Goal: Navigation & Orientation: Understand site structure

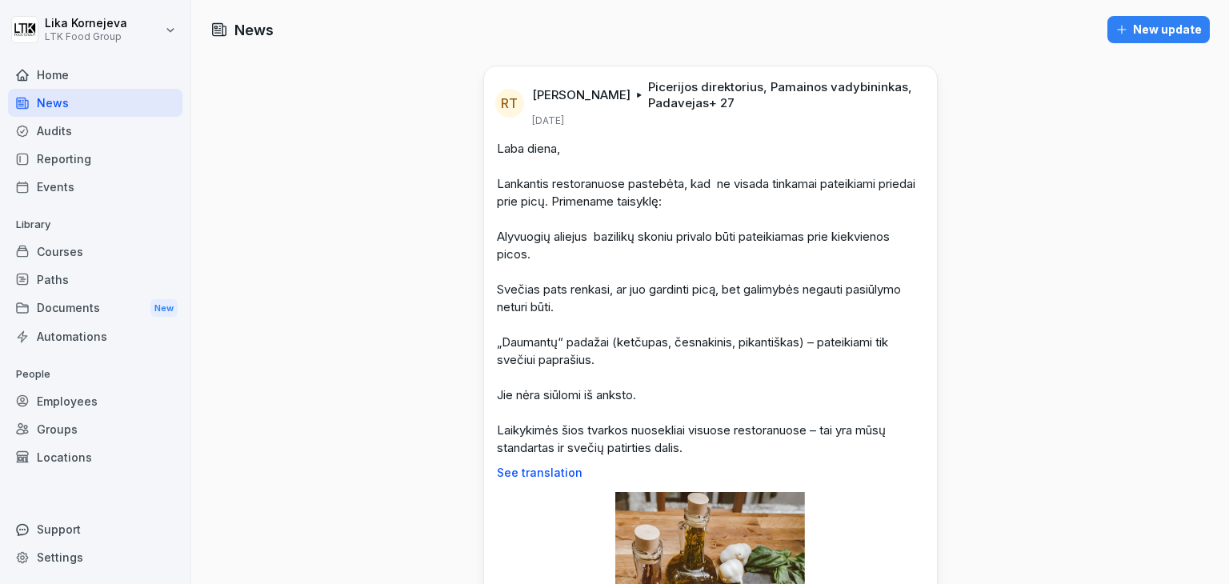
click at [106, 252] on div "Courses" at bounding box center [95, 252] width 174 height 28
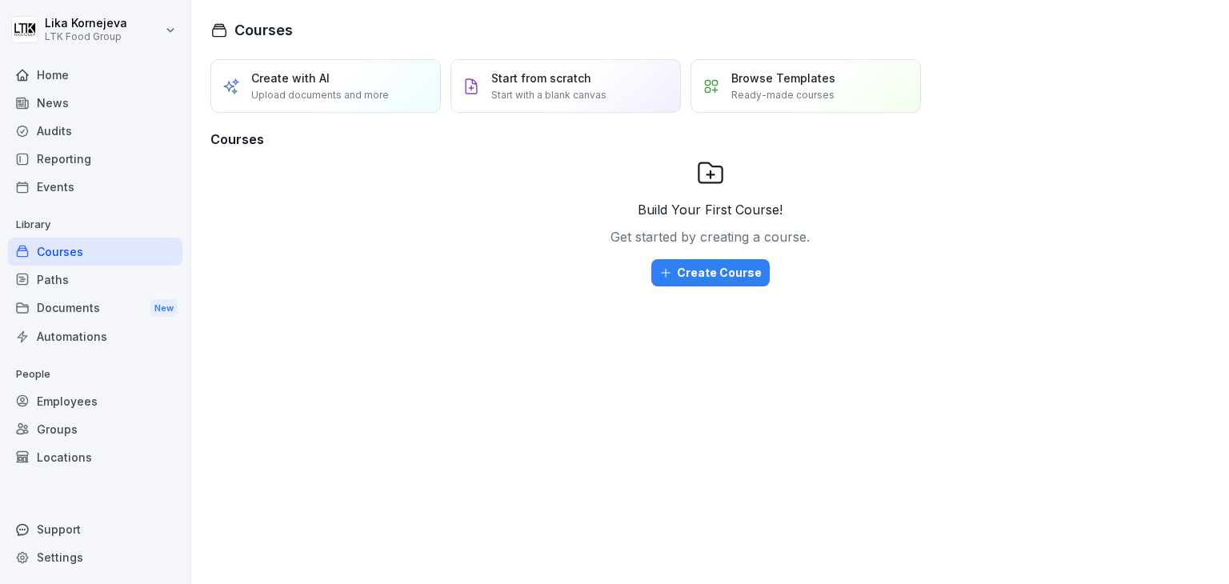
click at [70, 121] on div "Audits" at bounding box center [95, 131] width 174 height 28
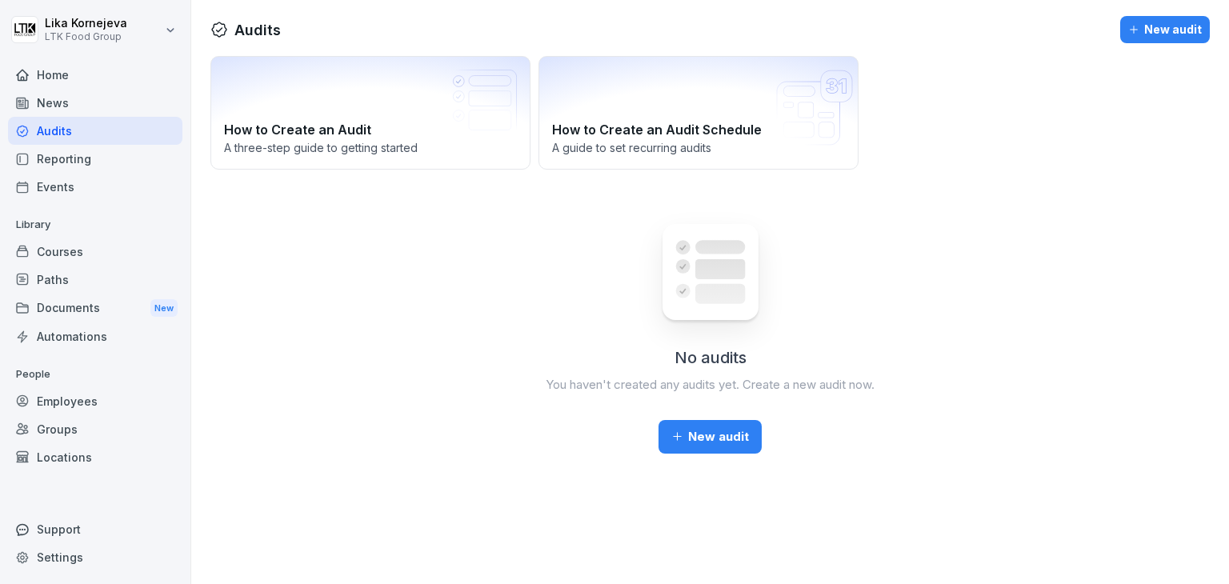
click at [72, 254] on div "Courses" at bounding box center [95, 252] width 174 height 28
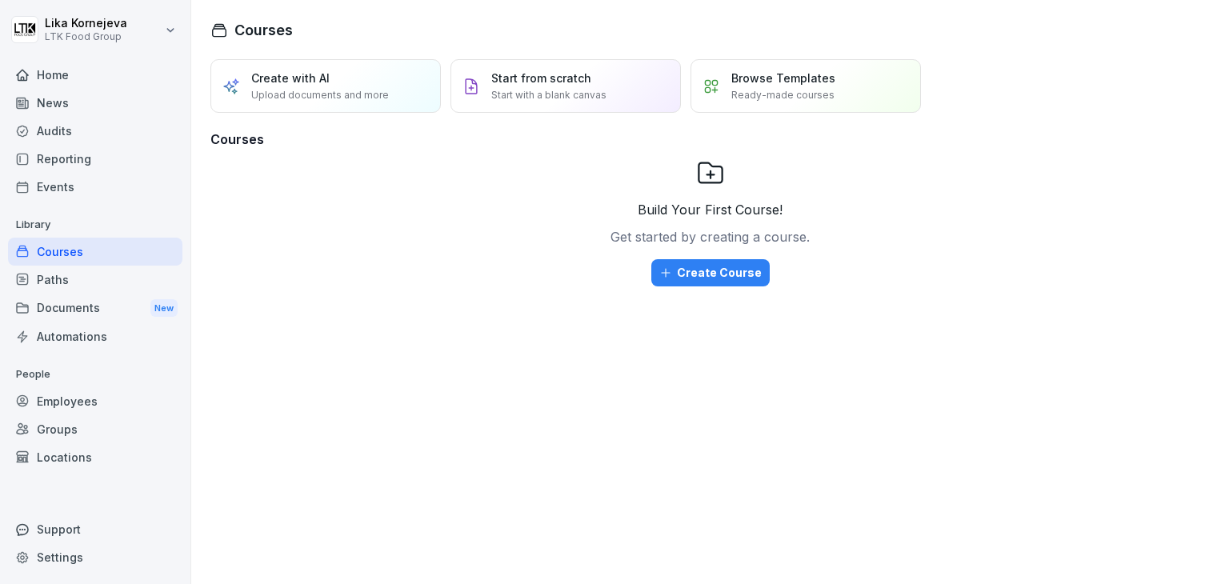
click at [70, 266] on div "Paths" at bounding box center [95, 280] width 174 height 28
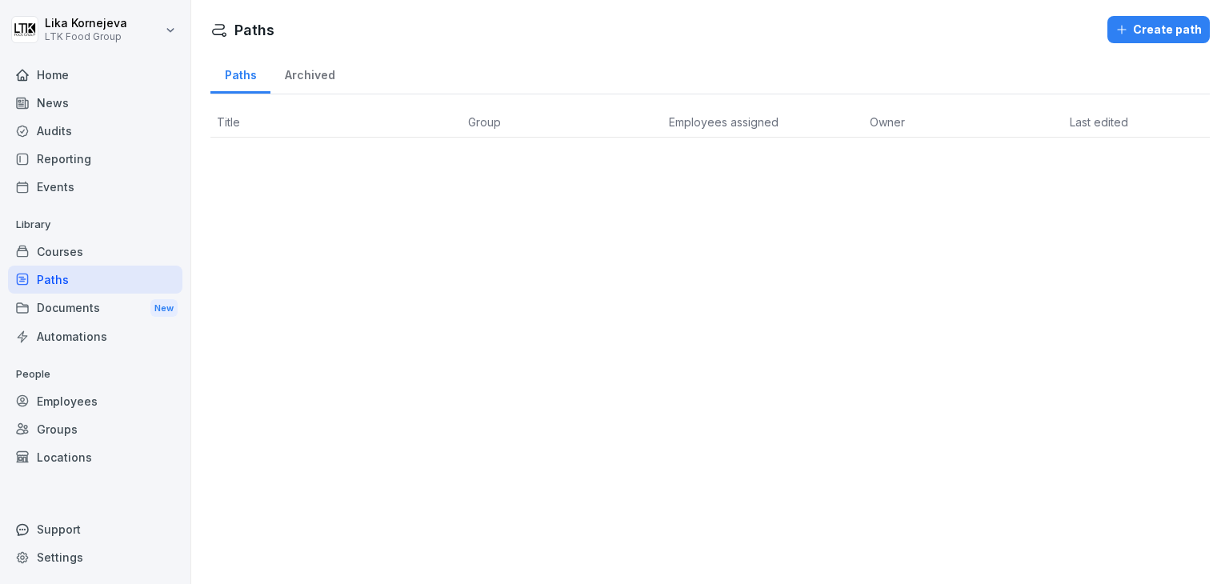
click at [67, 395] on div "Employees" at bounding box center [95, 401] width 174 height 28
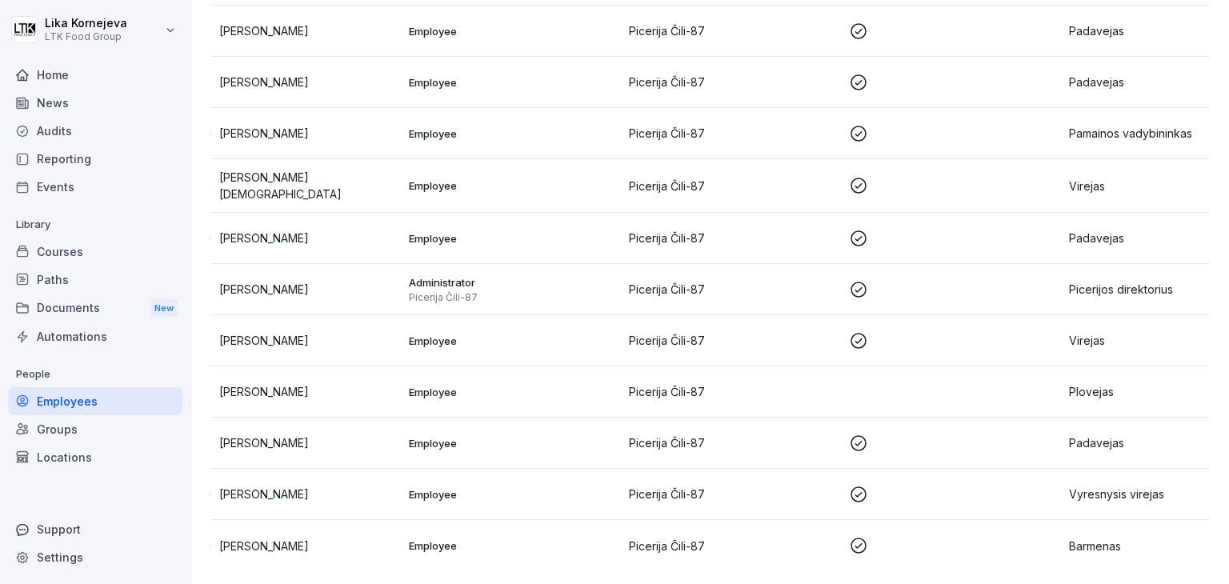
scroll to position [0, 29]
click at [144, 153] on div "Reporting" at bounding box center [95, 159] width 174 height 28
